Goal: Information Seeking & Learning: Learn about a topic

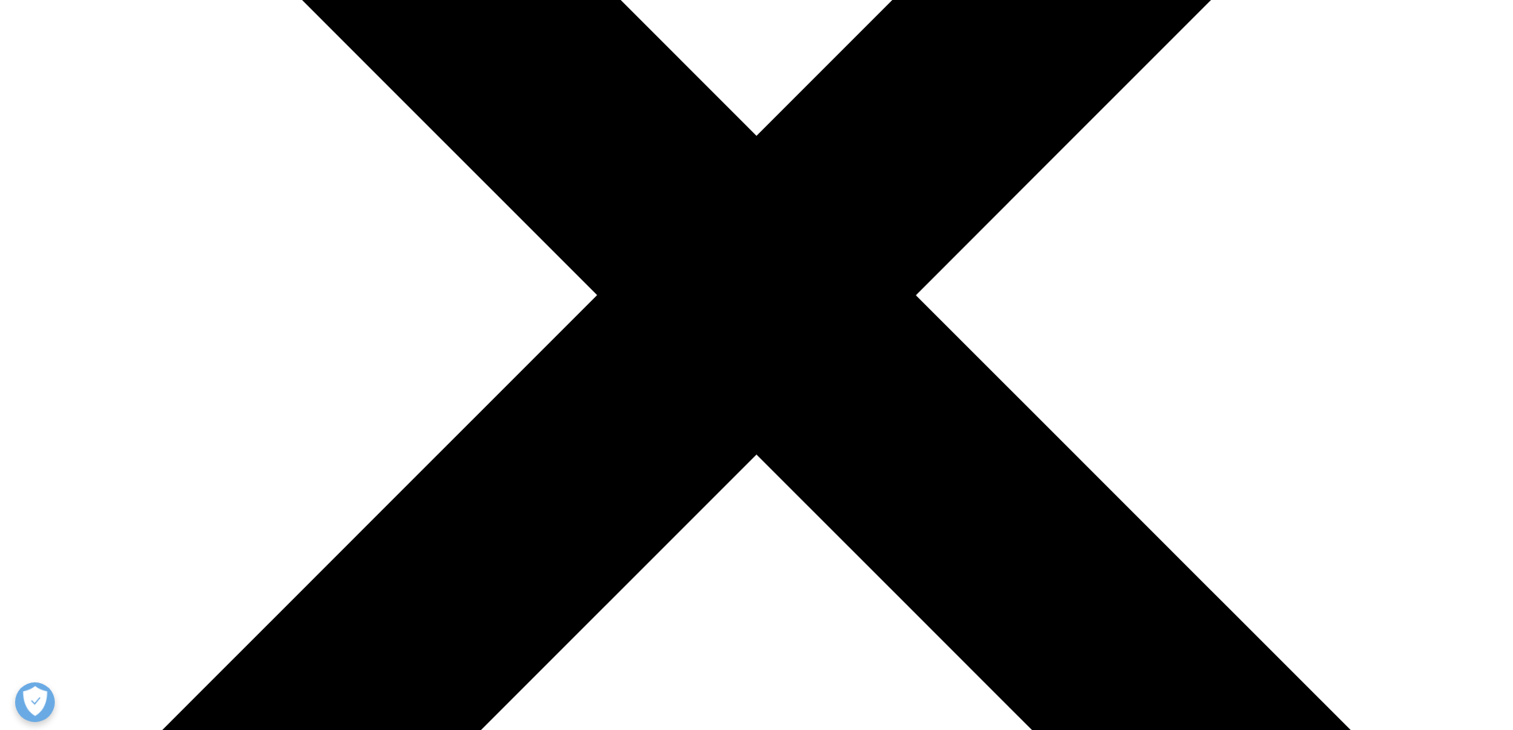
scroll to position [477, 0]
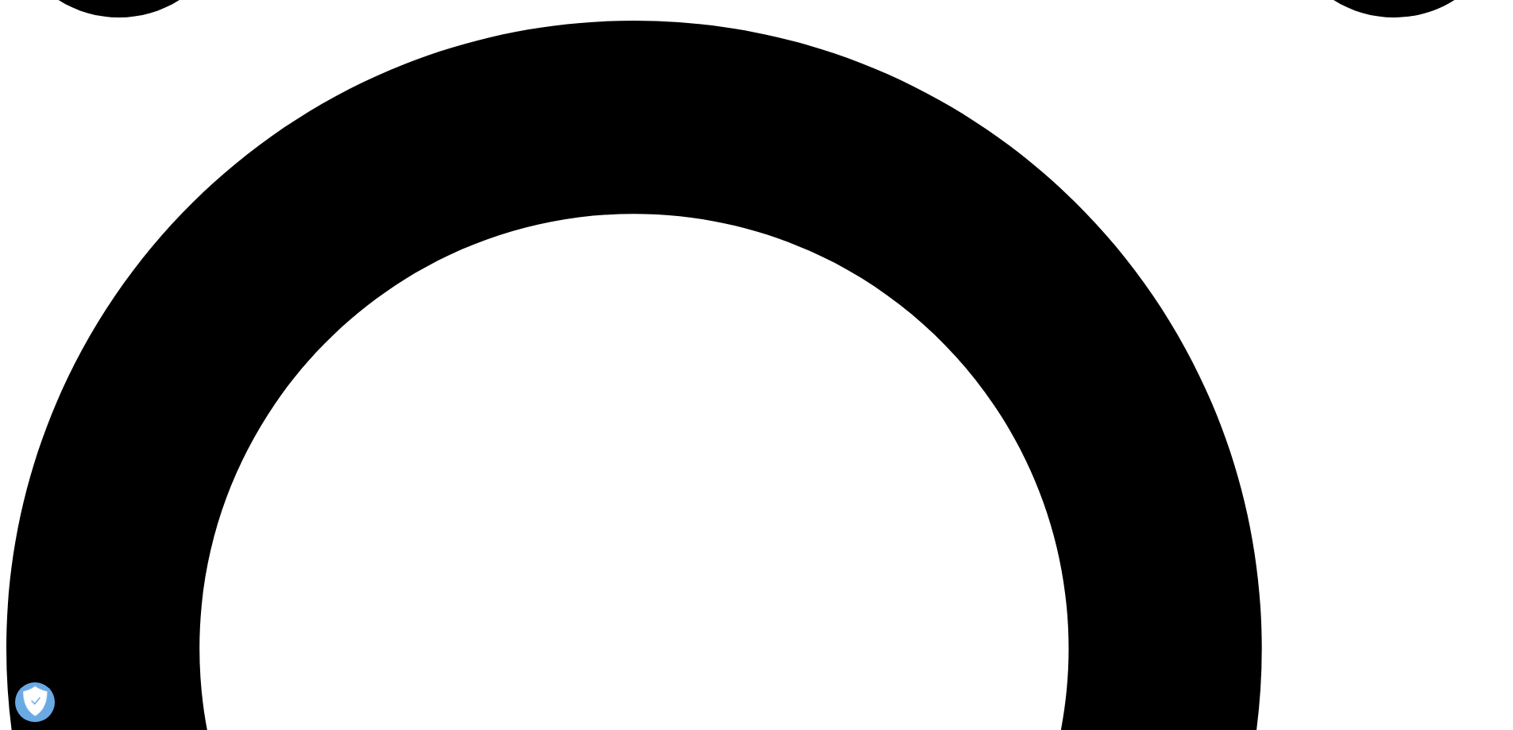
scroll to position [1509, 0]
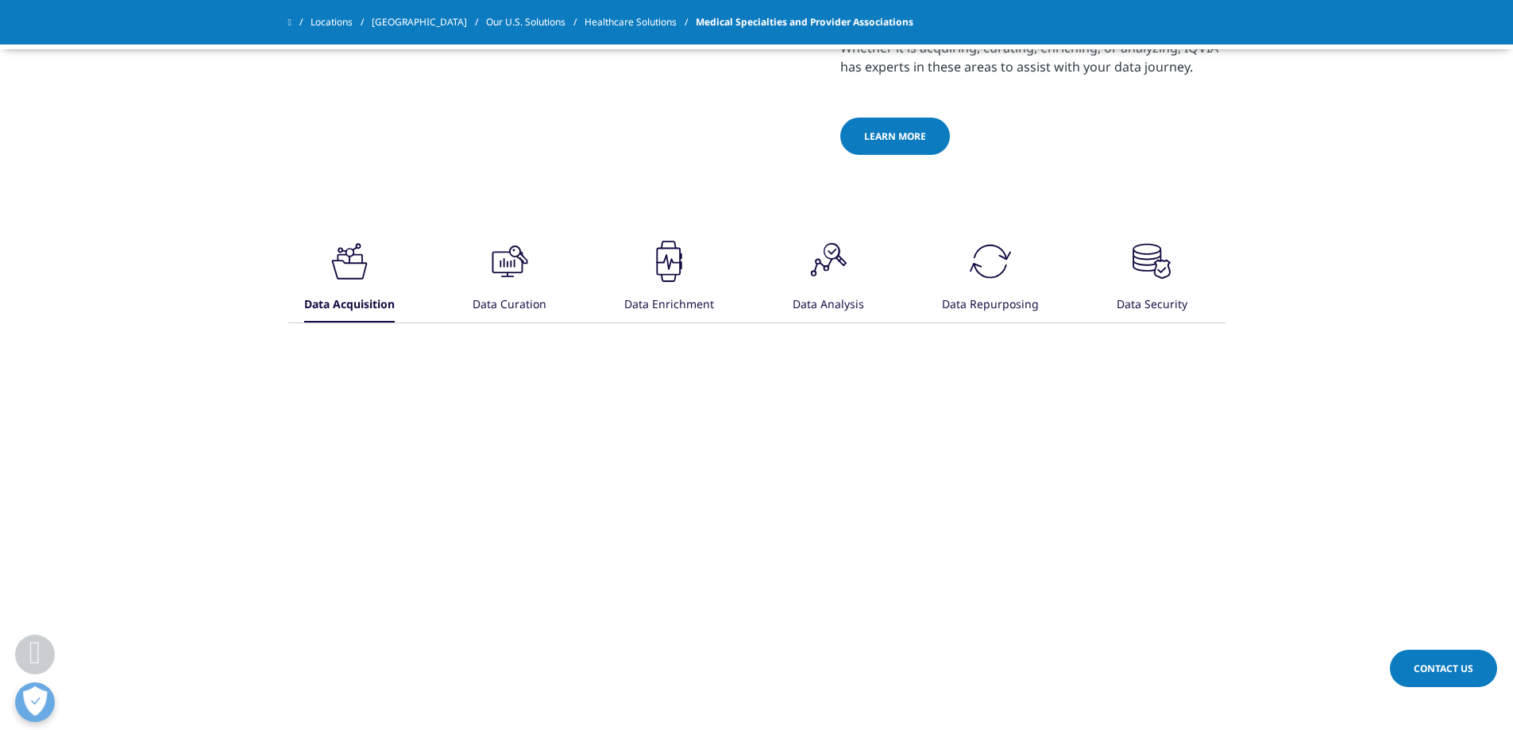
scroll to position [2701, 0]
